Goal: Browse casually

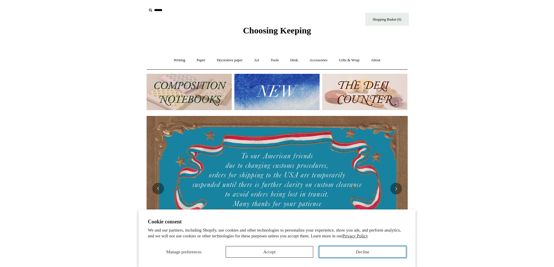
click at [340, 251] on button "Decline" at bounding box center [362, 252] width 87 height 12
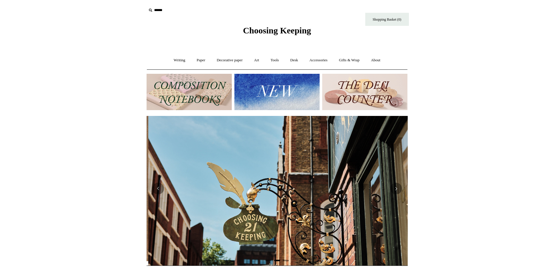
scroll to position [0, 261]
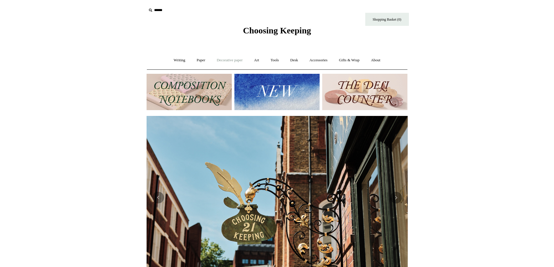
click at [226, 61] on link "Decorative paper +" at bounding box center [229, 60] width 36 height 15
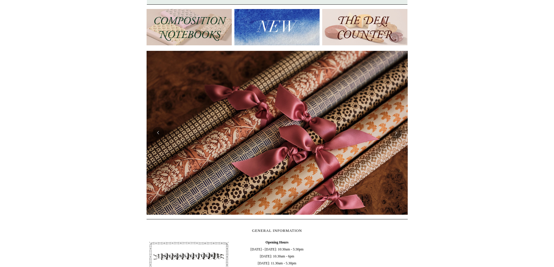
scroll to position [0, 0]
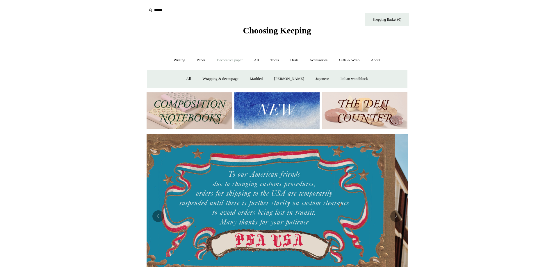
click at [271, 115] on img at bounding box center [276, 111] width 85 height 36
